Goal: Information Seeking & Learning: Learn about a topic

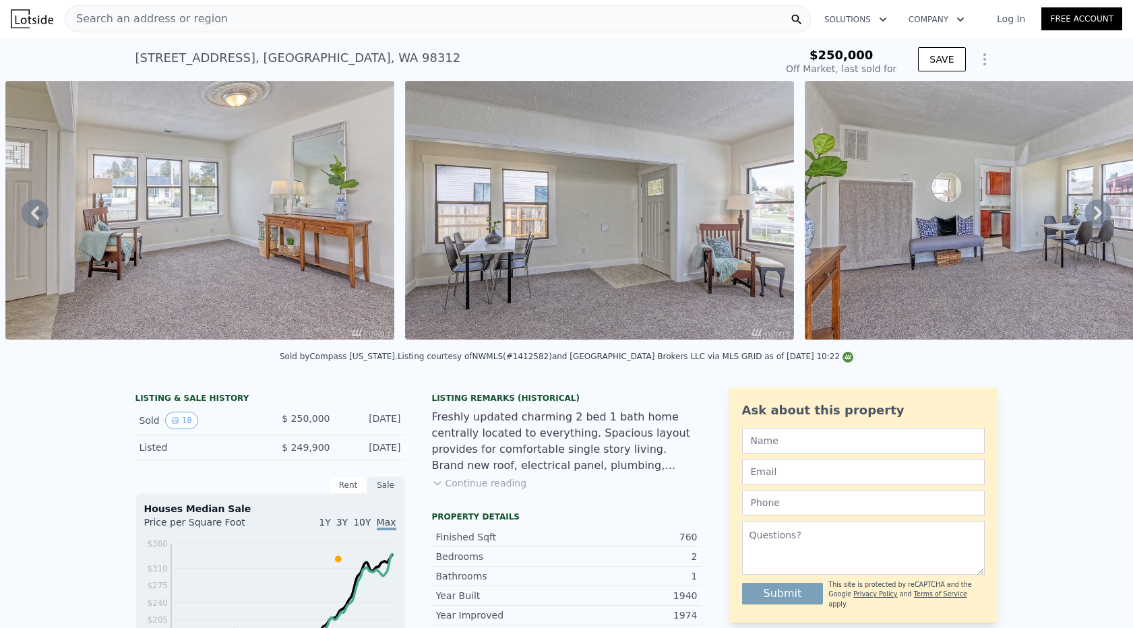
scroll to position [-3, 0]
type input "$ 344,000"
type input "$ 52,064"
click at [162, 20] on span "Search an address or region" at bounding box center [146, 19] width 162 height 16
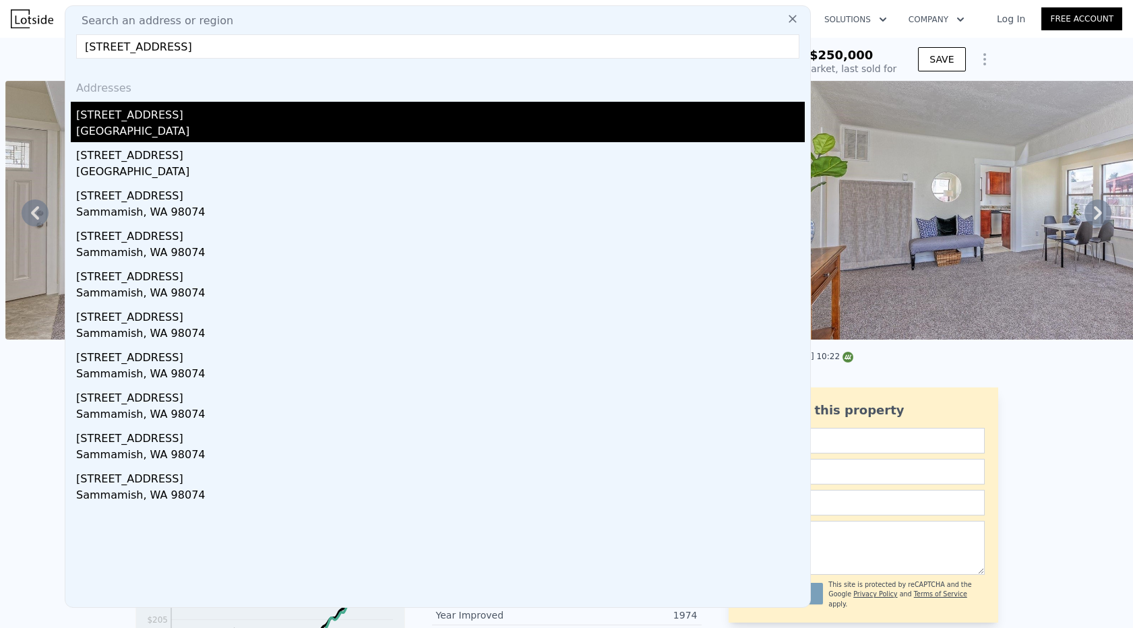
type input "[STREET_ADDRESS]"
click at [191, 129] on div "[GEOGRAPHIC_DATA]" at bounding box center [440, 132] width 729 height 19
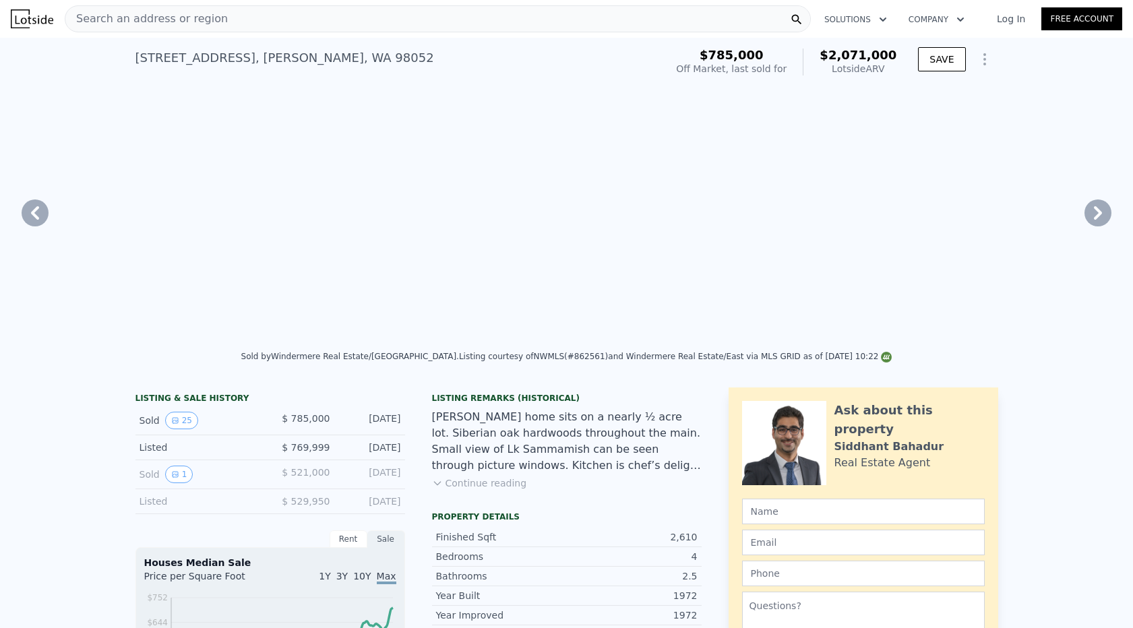
type input "$ 2,071,000"
type input "8"
type input "3"
type input "4"
type input "2.25"
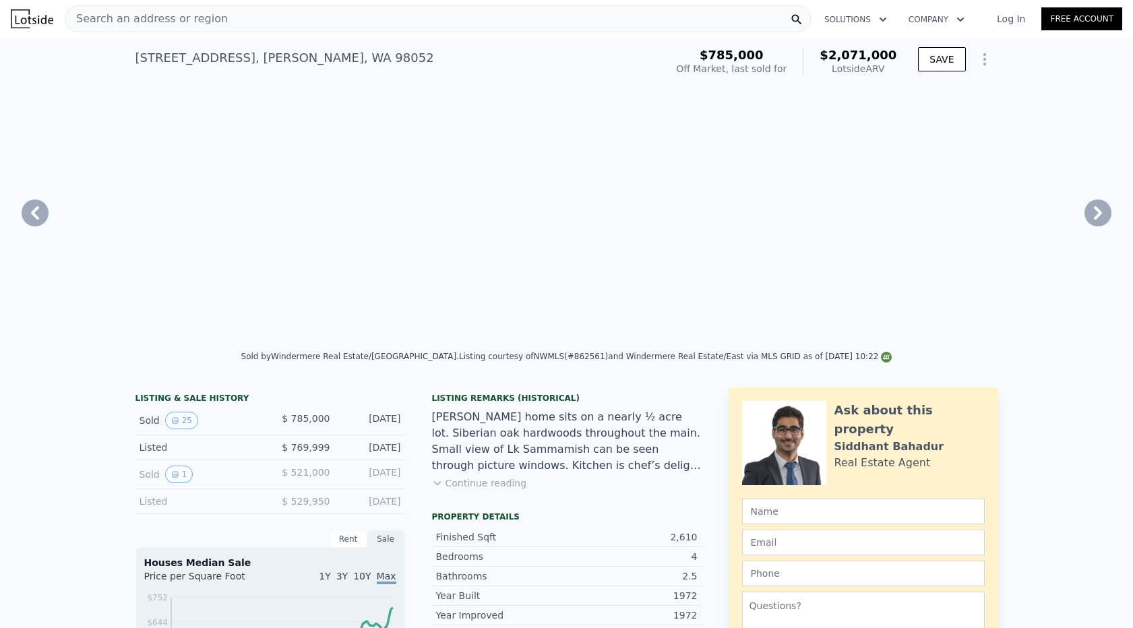
type input "3"
type input "2060"
type input "3315"
type input "11176"
type input "13865"
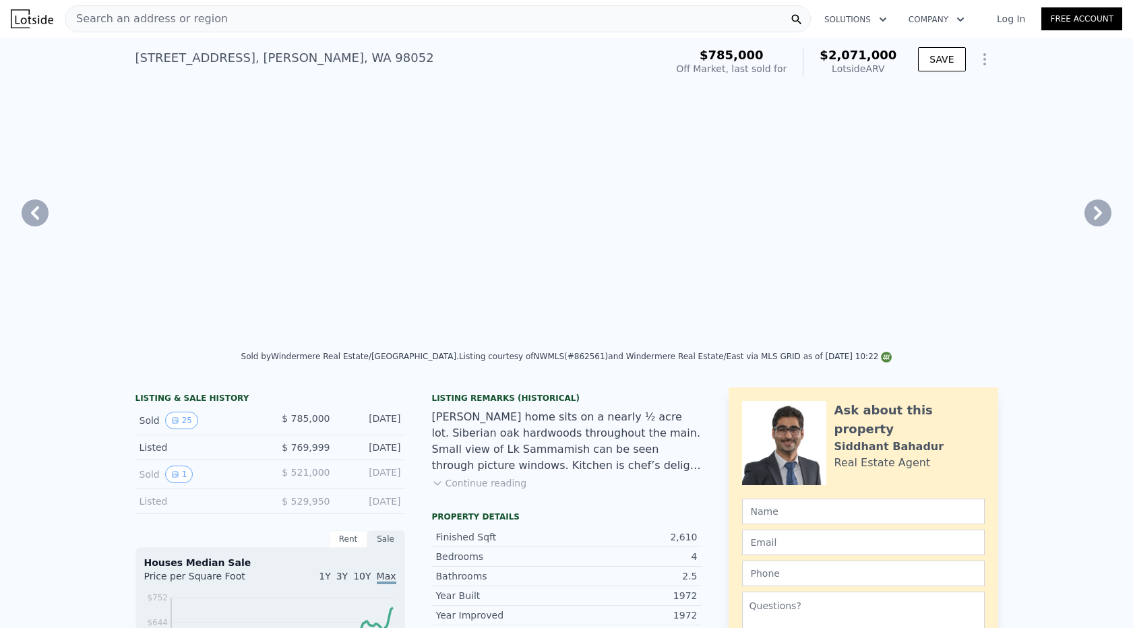
type input "$ 1,027,508"
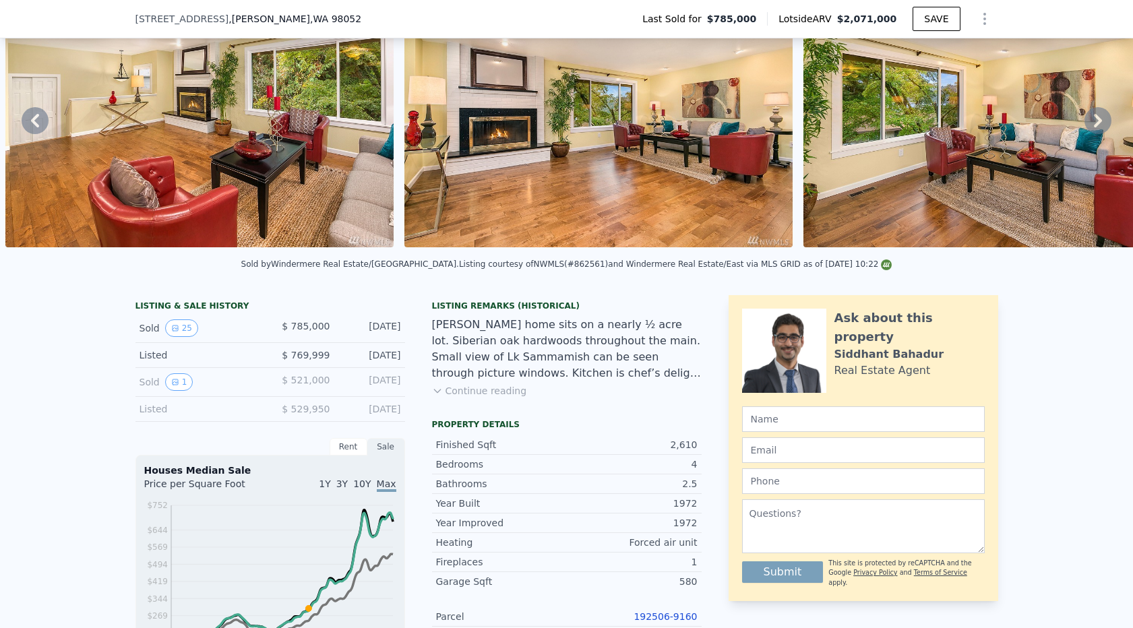
scroll to position [372, 0]
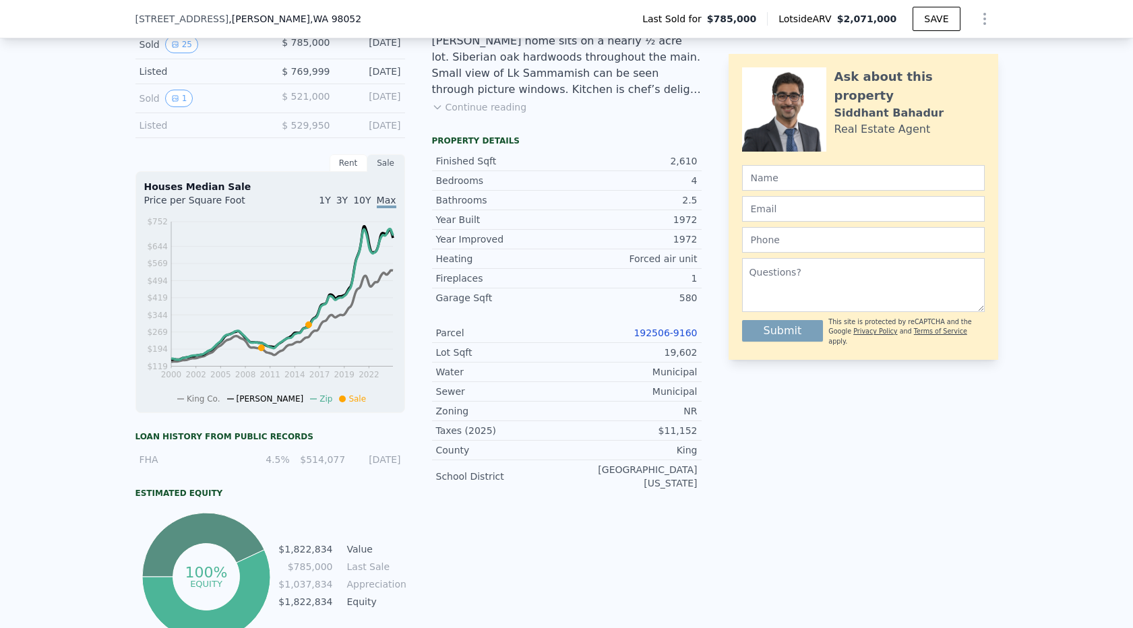
click at [661, 332] on link "192506-9160" at bounding box center [665, 333] width 63 height 11
